Goal: Task Accomplishment & Management: Manage account settings

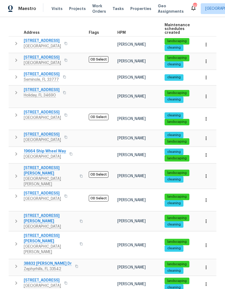
scroll to position [86, 0]
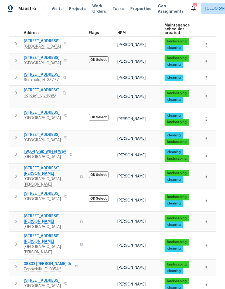
click at [33, 283] on span "Spring Hill, FL 34609" at bounding box center [42, 285] width 37 height 5
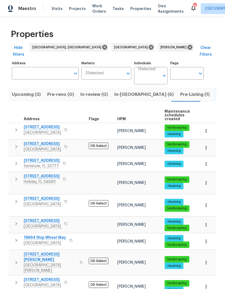
scroll to position [0, 0]
click at [116, 91] on span "In-reno (6)" at bounding box center [143, 95] width 59 height 8
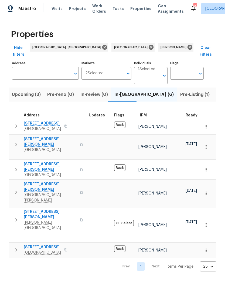
click at [15, 141] on icon "button" at bounding box center [16, 144] width 6 height 6
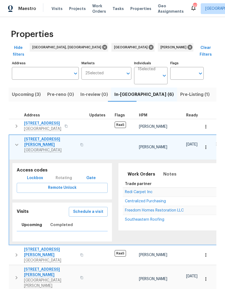
click at [77, 208] on span "Schedule a visit" at bounding box center [88, 211] width 30 height 7
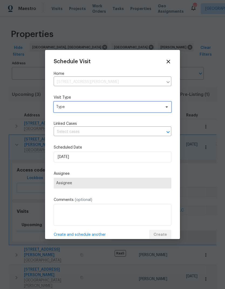
click at [67, 108] on span "Type" at bounding box center [108, 106] width 105 height 5
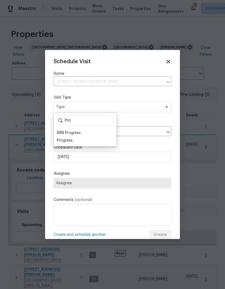
type input "Pro"
click at [58, 139] on div "Progress" at bounding box center [65, 140] width 16 height 5
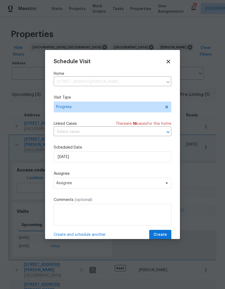
click at [64, 167] on div "Schedule Visit Home 9719 Maxson Dr, Land O Lakes, FL 34638 ​ Visit Type Progres…" at bounding box center [113, 149] width 118 height 181
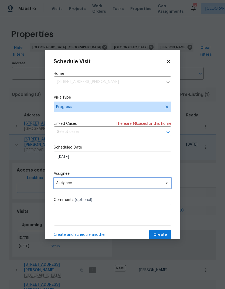
click at [63, 180] on span "Assignee" at bounding box center [113, 183] width 118 height 11
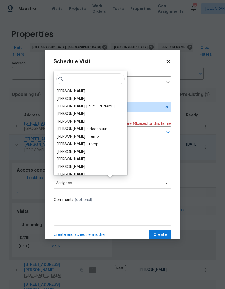
click at [61, 91] on div "[PERSON_NAME]" at bounding box center [71, 90] width 28 height 5
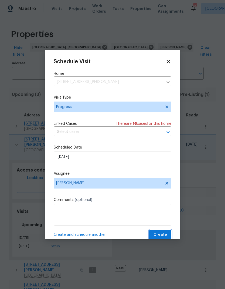
click at [159, 235] on span "Create" at bounding box center [159, 234] width 13 height 7
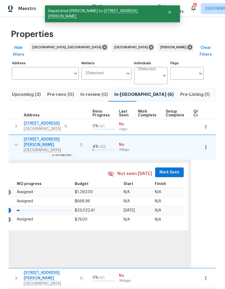
scroll to position [0, 241]
click at [172, 167] on button "Mark Seen" at bounding box center [170, 172] width 29 height 10
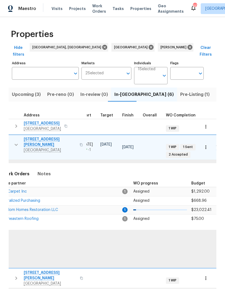
scroll to position [0, 122]
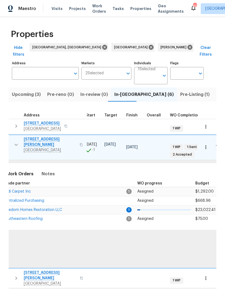
click at [31, 208] on span "Freedom Homes Restoration LLC" at bounding box center [32, 210] width 59 height 4
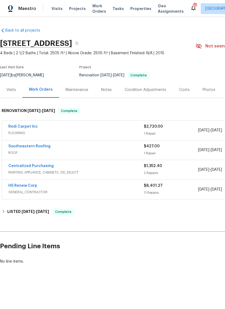
click at [27, 148] on link "Southeastern Roofing" at bounding box center [29, 146] width 42 height 4
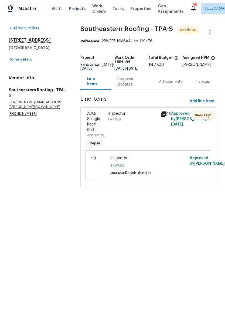
click at [156, 167] on div "Inspector $427.00 Reason: Repair shingles." at bounding box center [148, 165] width 76 height 21
click at [128, 85] on div "Progress Updates" at bounding box center [131, 81] width 29 height 11
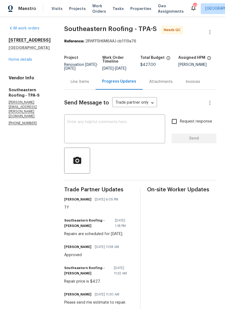
click at [87, 85] on div "Line Items" at bounding box center [79, 82] width 31 height 16
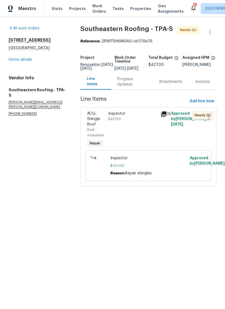
click at [145, 168] on span "$427.00" at bounding box center [148, 165] width 76 height 5
click at [150, 168] on span "$427.00" at bounding box center [148, 165] width 76 height 5
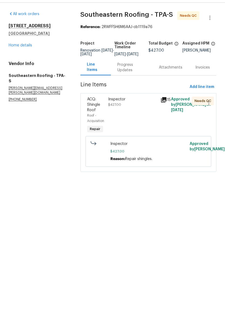
click at [146, 124] on div "Inspector $427.00" at bounding box center [133, 129] width 52 height 41
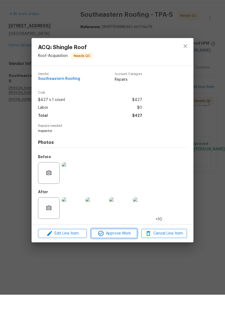
click at [130, 244] on span "Approve Work" at bounding box center [114, 247] width 42 height 7
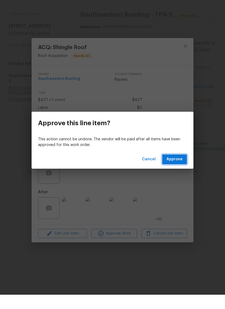
click at [182, 169] on button "Approve" at bounding box center [174, 174] width 25 height 10
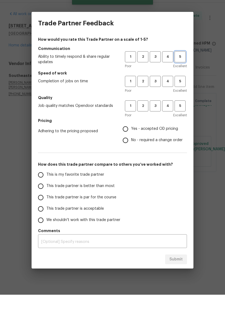
click at [183, 68] on span "5" at bounding box center [180, 71] width 10 height 6
click at [181, 93] on span "5" at bounding box center [180, 96] width 10 height 6
click at [183, 115] on button "5" at bounding box center [180, 120] width 11 height 11
click at [131, 138] on input "Yes - accepted OD pricing" at bounding box center [125, 143] width 11 height 11
radio input "true"
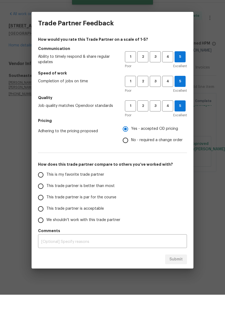
click at [43, 183] on input "This is my favorite trade partner" at bounding box center [40, 188] width 11 height 11
click at [180, 270] on span "Submit" at bounding box center [175, 273] width 13 height 7
radio input "true"
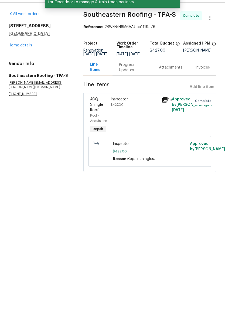
click at [17, 58] on link "Home details" at bounding box center [20, 60] width 23 height 4
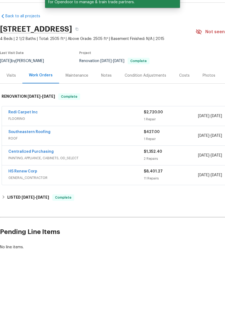
click at [18, 125] on link "Redi Carpet Inc" at bounding box center [22, 127] width 29 height 4
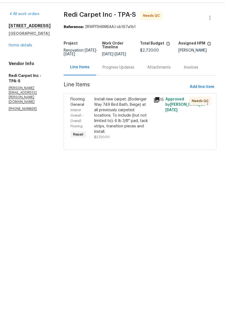
click at [131, 79] on div "Progress Updates" at bounding box center [119, 81] width 32 height 5
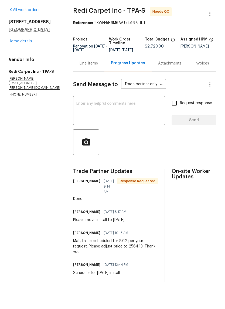
scroll to position [5, 0]
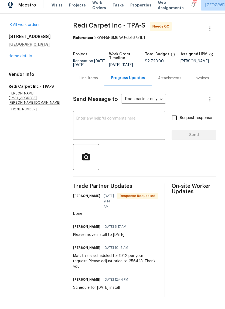
click at [90, 79] on div "Line Items" at bounding box center [89, 81] width 18 height 5
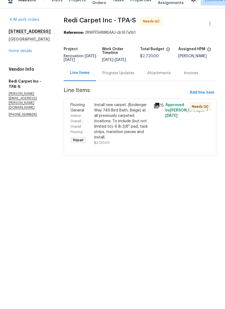
click at [113, 127] on div "Install new carpet. (Bodenger Way 749 Bird Bath, Beige) at all previously carpe…" at bounding box center [122, 130] width 56 height 38
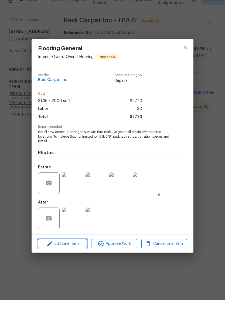
click at [76, 249] on span "Edit Line Item" at bounding box center [63, 252] width 46 height 7
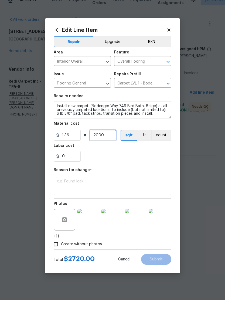
click at [106, 141] on input "2000" at bounding box center [102, 143] width 27 height 11
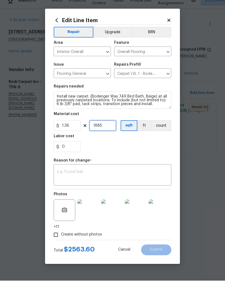
type input "1885"
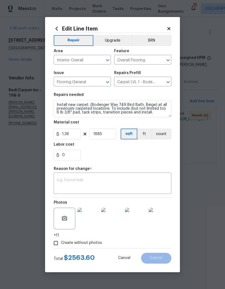
click at [70, 180] on textarea at bounding box center [112, 183] width 111 height 11
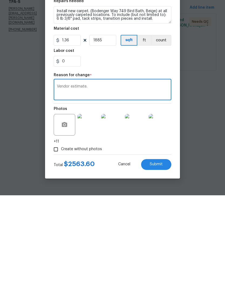
type textarea "Vendor estimate."
click at [159, 253] on button "Submit" at bounding box center [156, 258] width 30 height 11
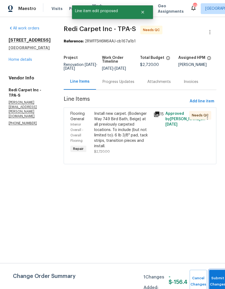
click at [217, 281] on span "Submit Changes" at bounding box center [218, 281] width 12 height 12
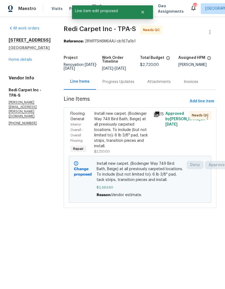
click at [129, 84] on div "Progress Updates" at bounding box center [119, 81] width 32 height 5
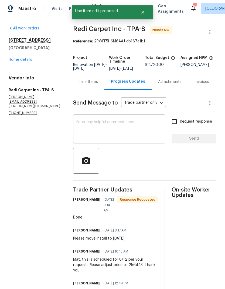
click at [93, 84] on div "Line Items" at bounding box center [89, 81] width 18 height 5
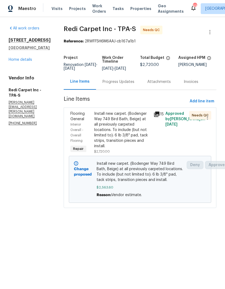
click at [120, 84] on div "Progress Updates" at bounding box center [119, 81] width 32 height 5
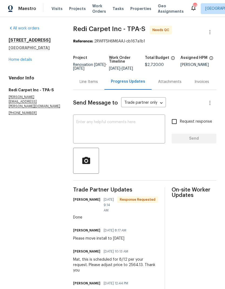
click at [95, 84] on div "Line Items" at bounding box center [89, 81] width 18 height 5
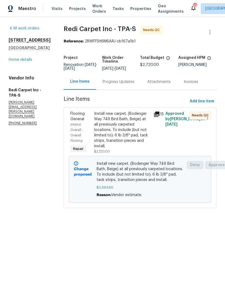
click at [130, 139] on div "Install new carpet. (Bodenger Way 749 Bird Bath, Beige) at all previously carpe…" at bounding box center [122, 130] width 56 height 38
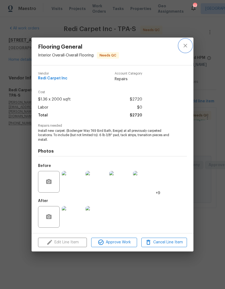
click at [188, 42] on icon "close" at bounding box center [185, 45] width 6 height 6
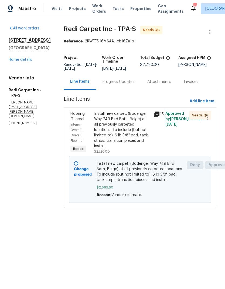
click at [113, 163] on div "Change proposed Install new carpet. (Bodenger Way 749 Bird Bath, Beige) at all …" at bounding box center [140, 179] width 142 height 47
click at [115, 173] on span "Install new carpet. (Bodenger Way 749 Bird Bath, Beige) at all previously carpe…" at bounding box center [140, 172] width 87 height 22
click at [113, 146] on div "Install new carpet. (Bodenger Way 749 Bird Bath, Beige) at all previously carpe…" at bounding box center [122, 130] width 56 height 38
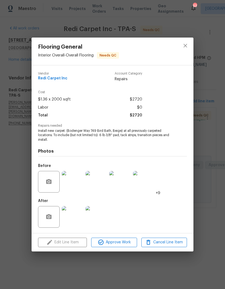
click at [59, 240] on div "Edit Line Item Approve Work Cancel Line Item" at bounding box center [113, 242] width 162 height 18
click at [186, 45] on icon "close" at bounding box center [185, 45] width 6 height 6
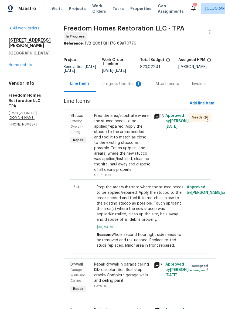
click at [113, 89] on div "Progress Updates 1" at bounding box center [122, 84] width 53 height 16
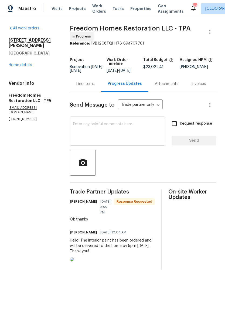
click at [89, 90] on div "Line Items" at bounding box center [85, 84] width 31 height 16
